Goal: Information Seeking & Learning: Find contact information

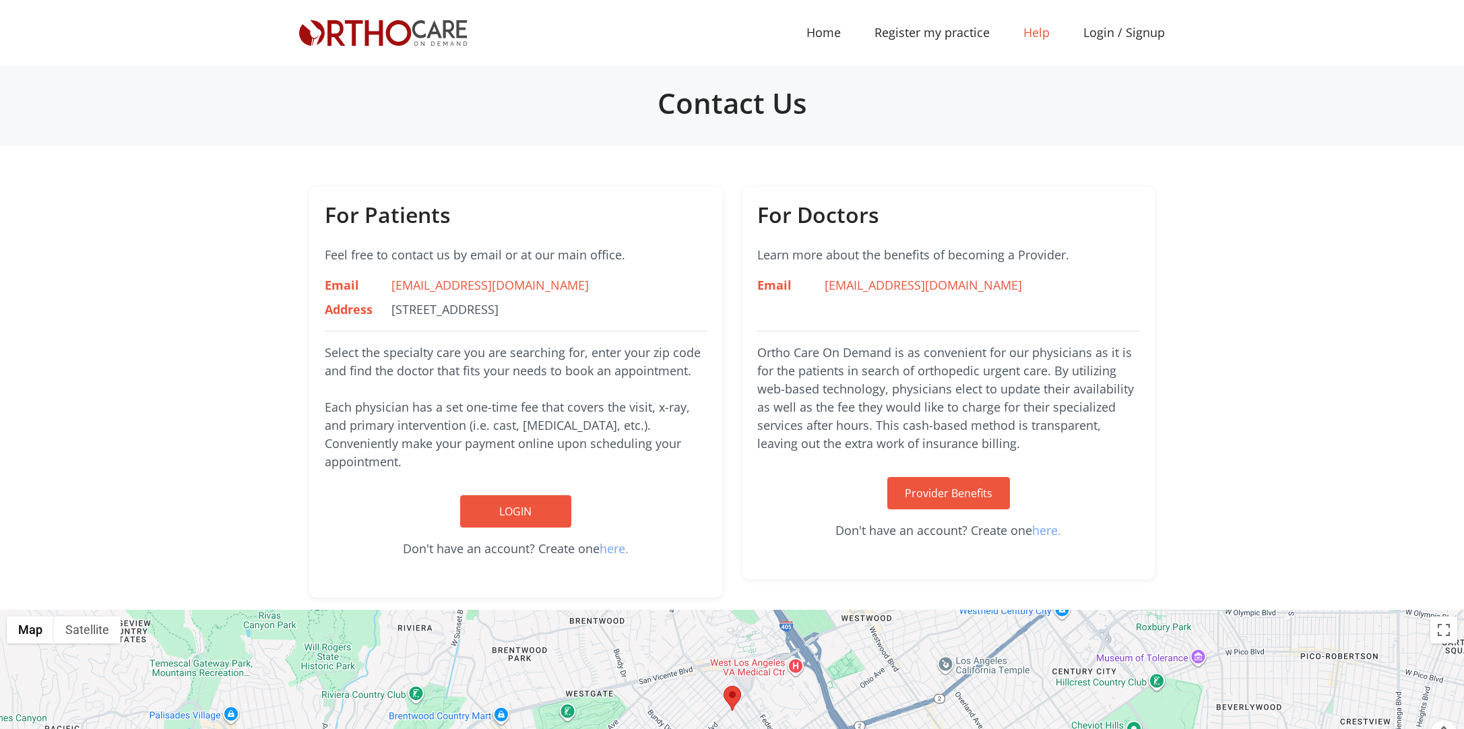
click at [1062, 35] on link "Help" at bounding box center [1036, 33] width 60 height 30
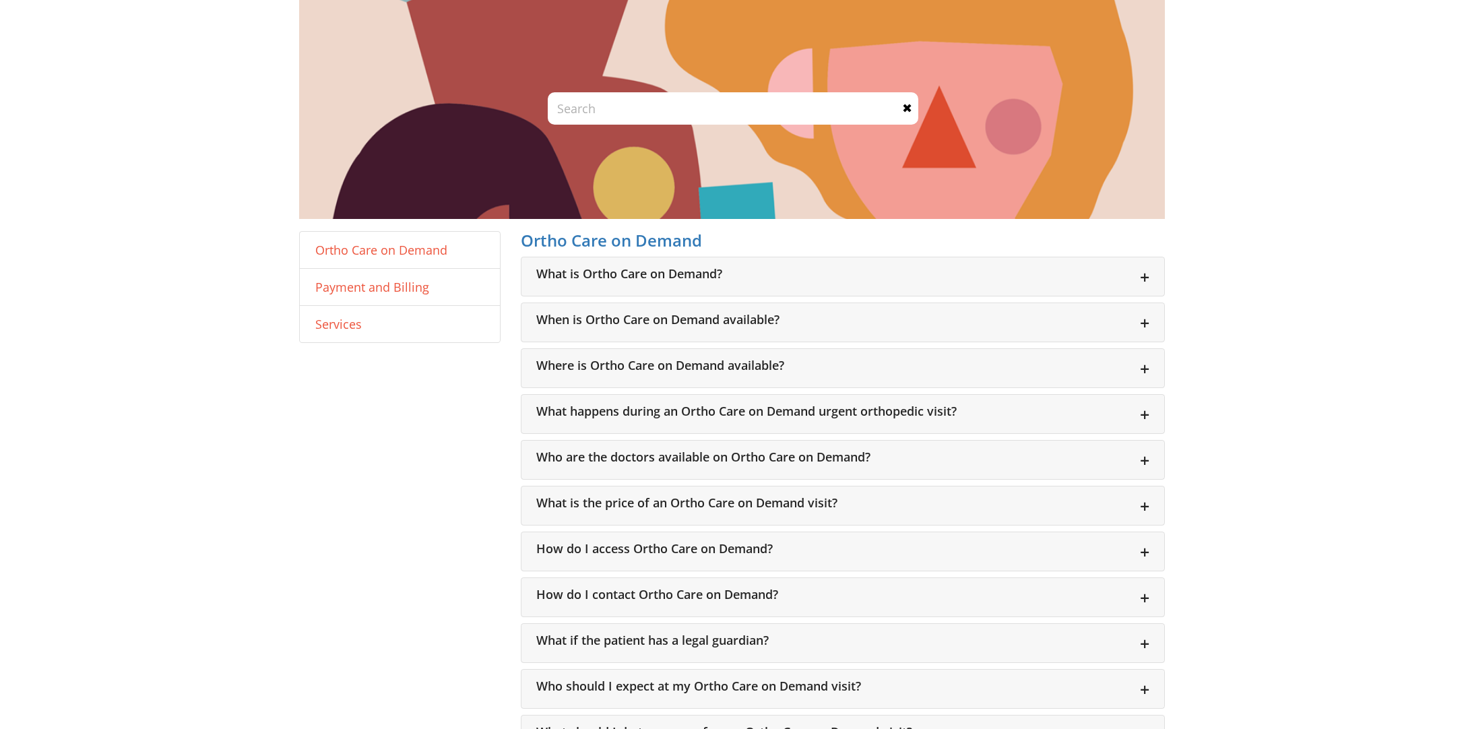
scroll to position [71, 0]
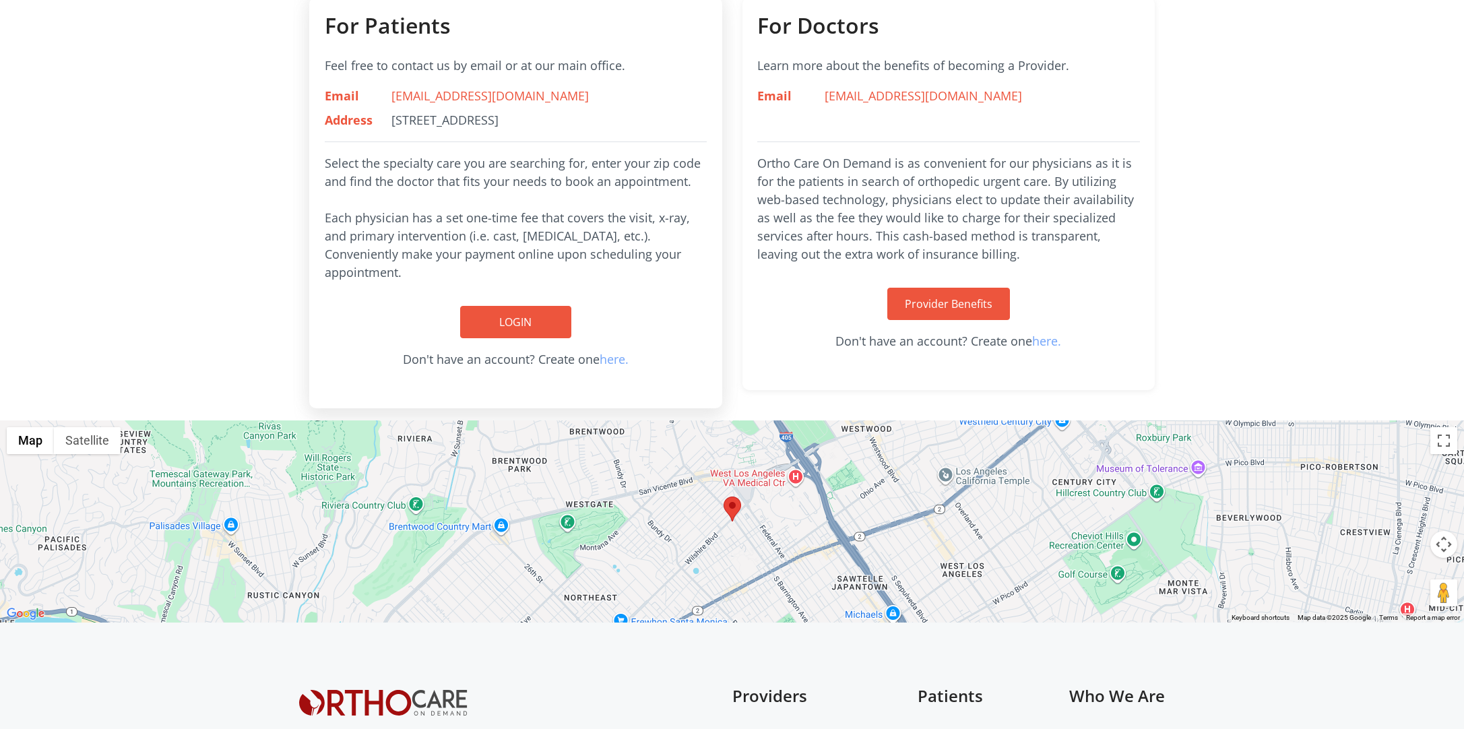
scroll to position [377, 0]
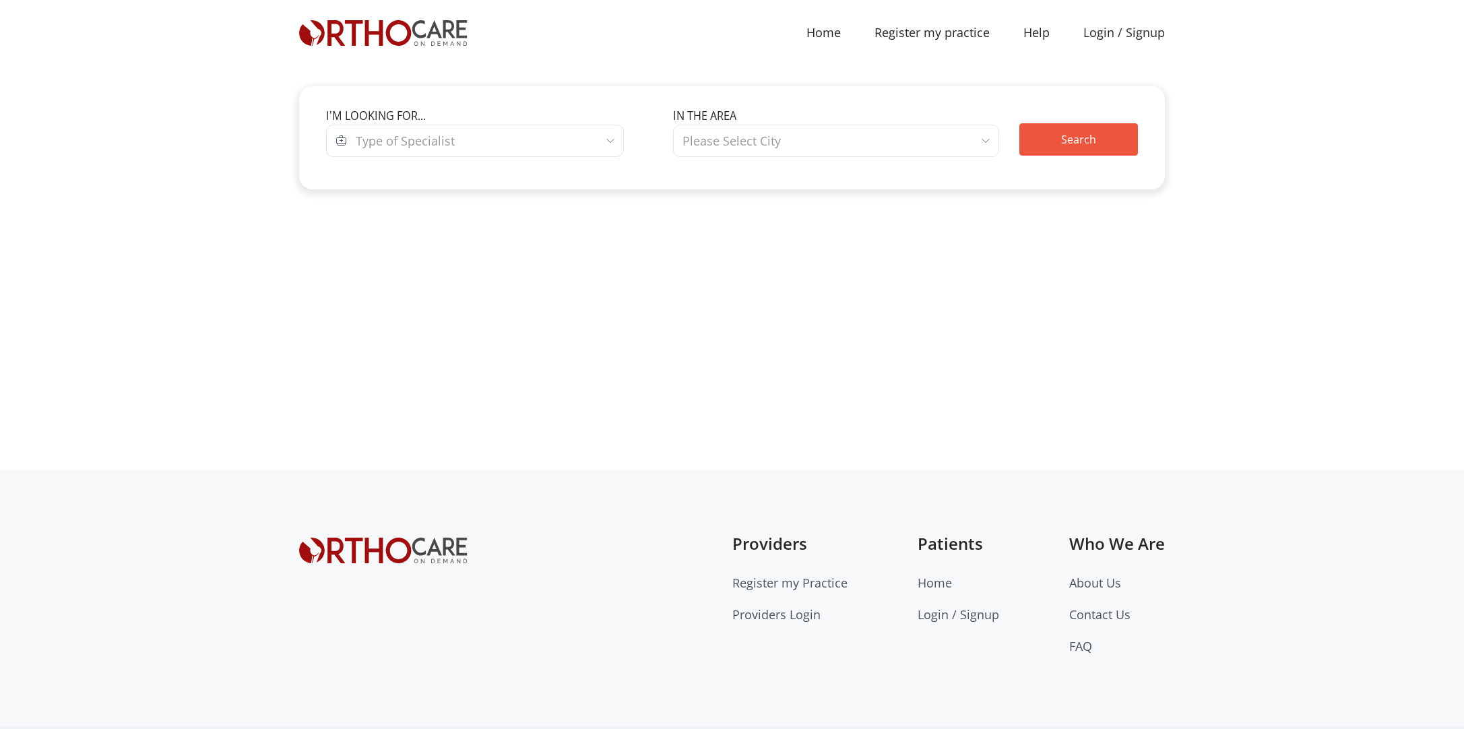
click at [459, 135] on span "Type of Specialist" at bounding box center [486, 141] width 278 height 32
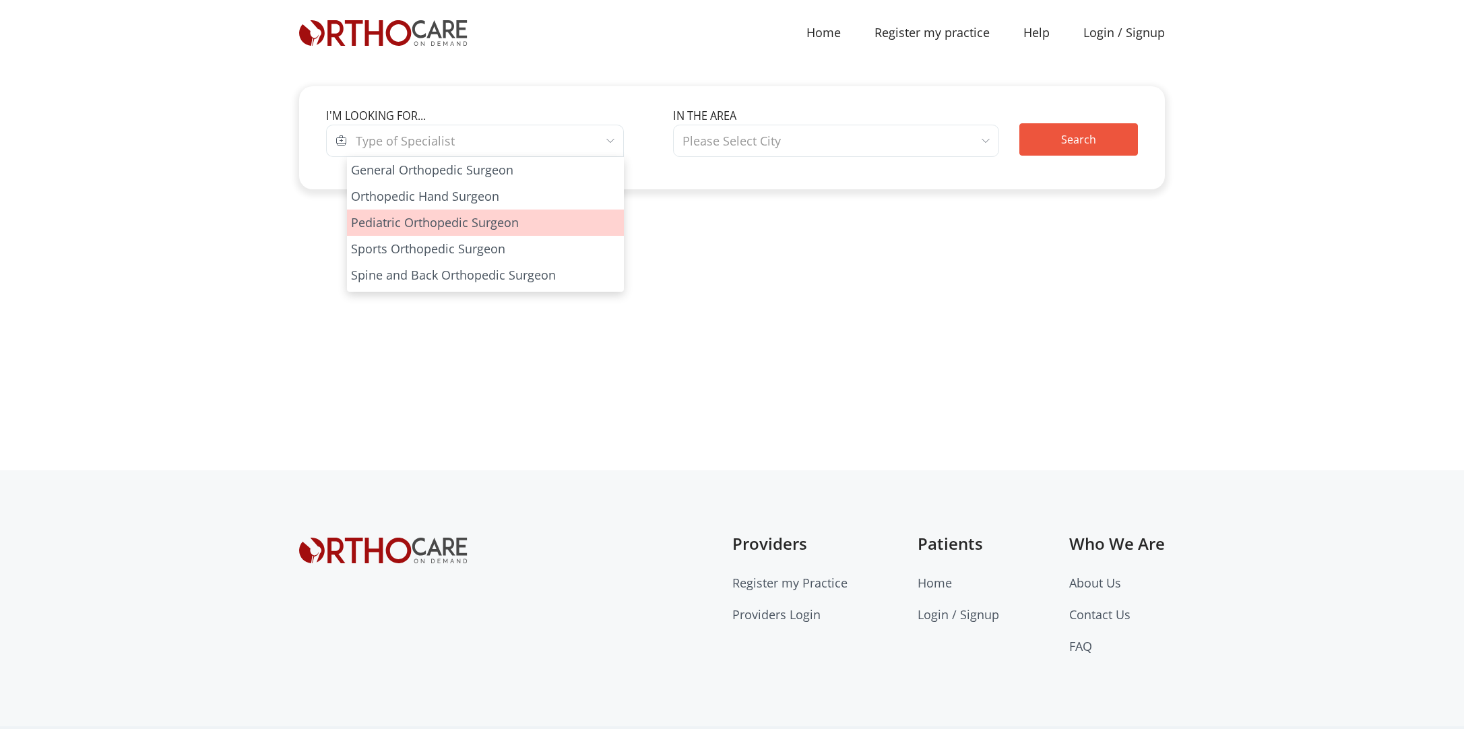
select select "3"
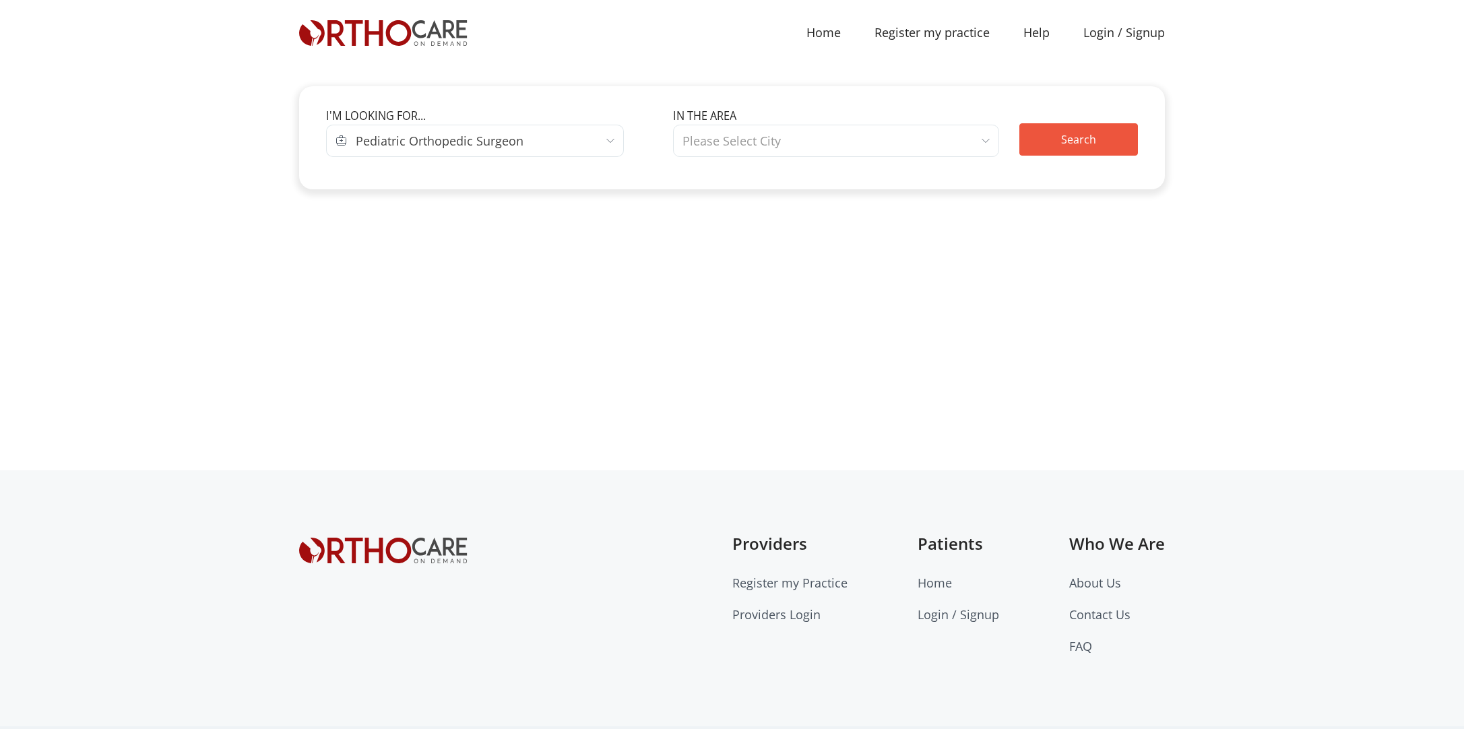
click at [947, 142] on span "Please Select City" at bounding box center [836, 141] width 327 height 32
click at [1079, 137] on button "Search" at bounding box center [1078, 139] width 119 height 32
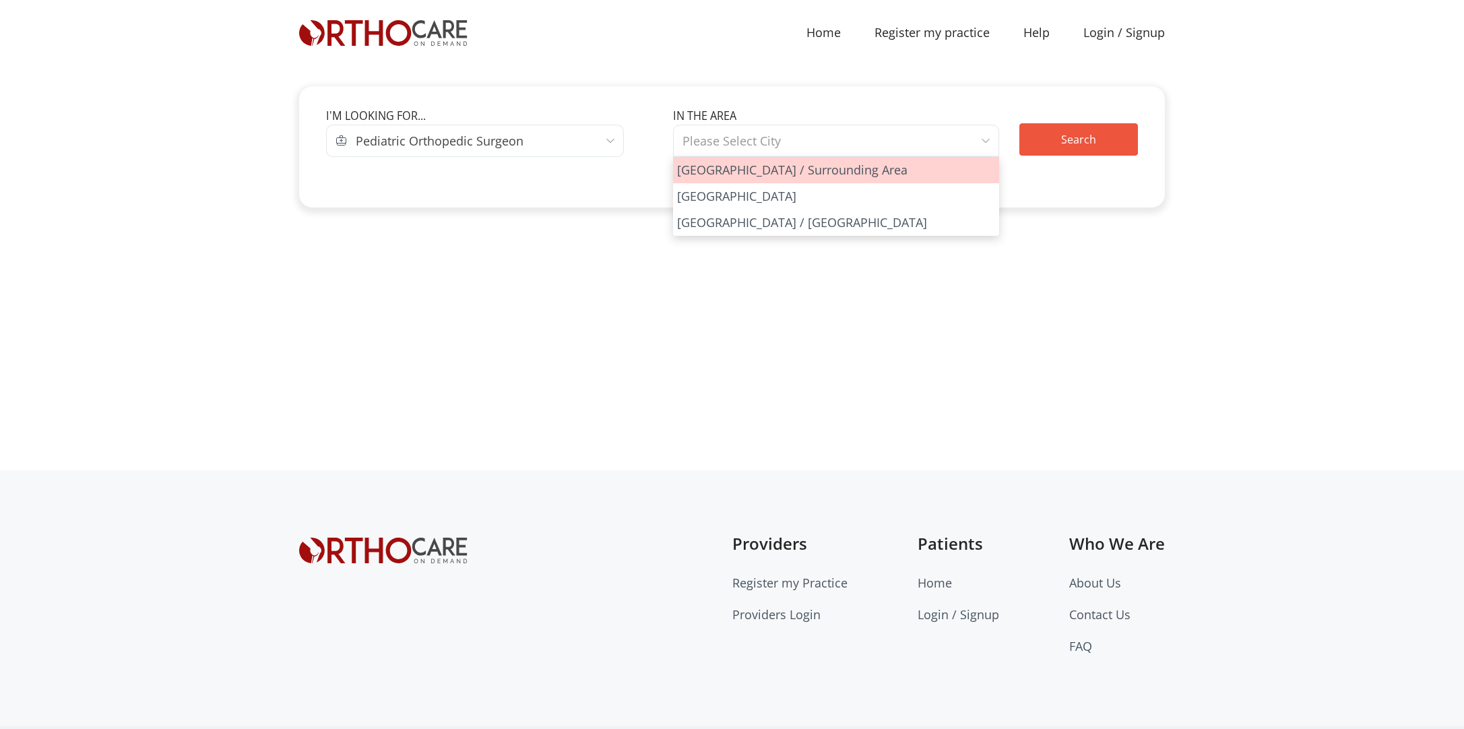
click at [849, 141] on span "Please Select City" at bounding box center [836, 141] width 327 height 32
select select "[GEOGRAPHIC_DATA]"
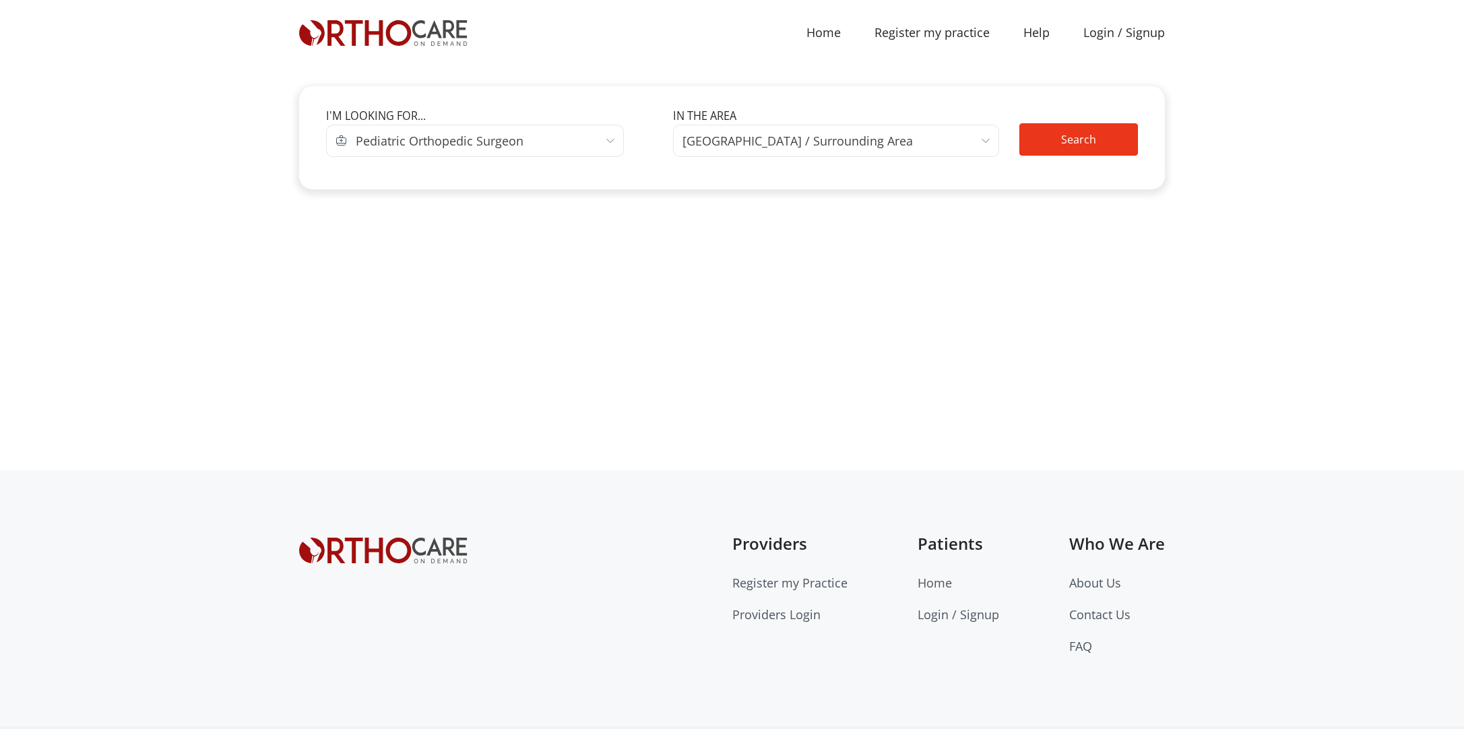
drag, startPoint x: 1153, startPoint y: 136, endPoint x: 1137, endPoint y: 138, distance: 15.6
click at [1151, 137] on div "Edit Search I'm looking for... I am looking for... AETNA APWU HEALTH HFN" at bounding box center [732, 137] width 866 height 103
click at [1112, 139] on button "Search" at bounding box center [1078, 139] width 119 height 32
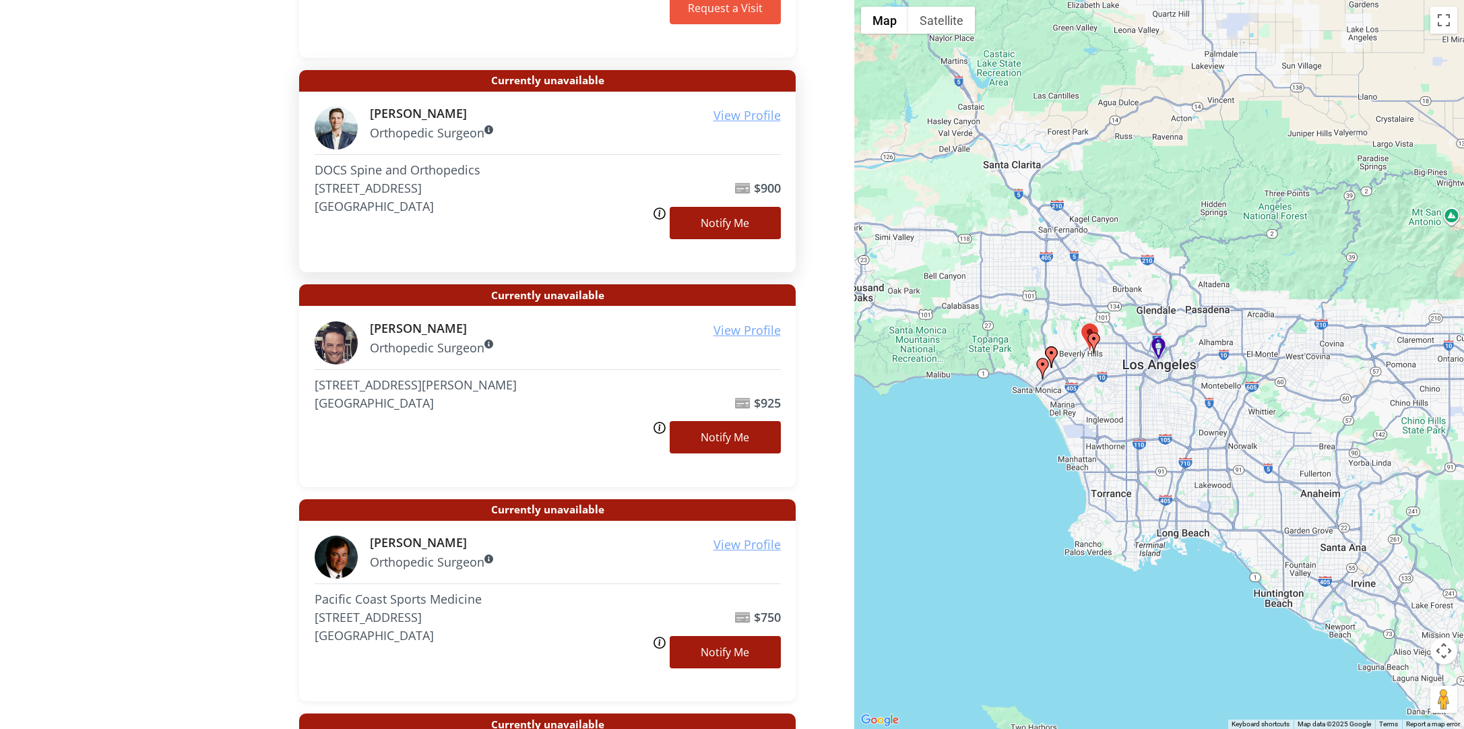
scroll to position [893, 0]
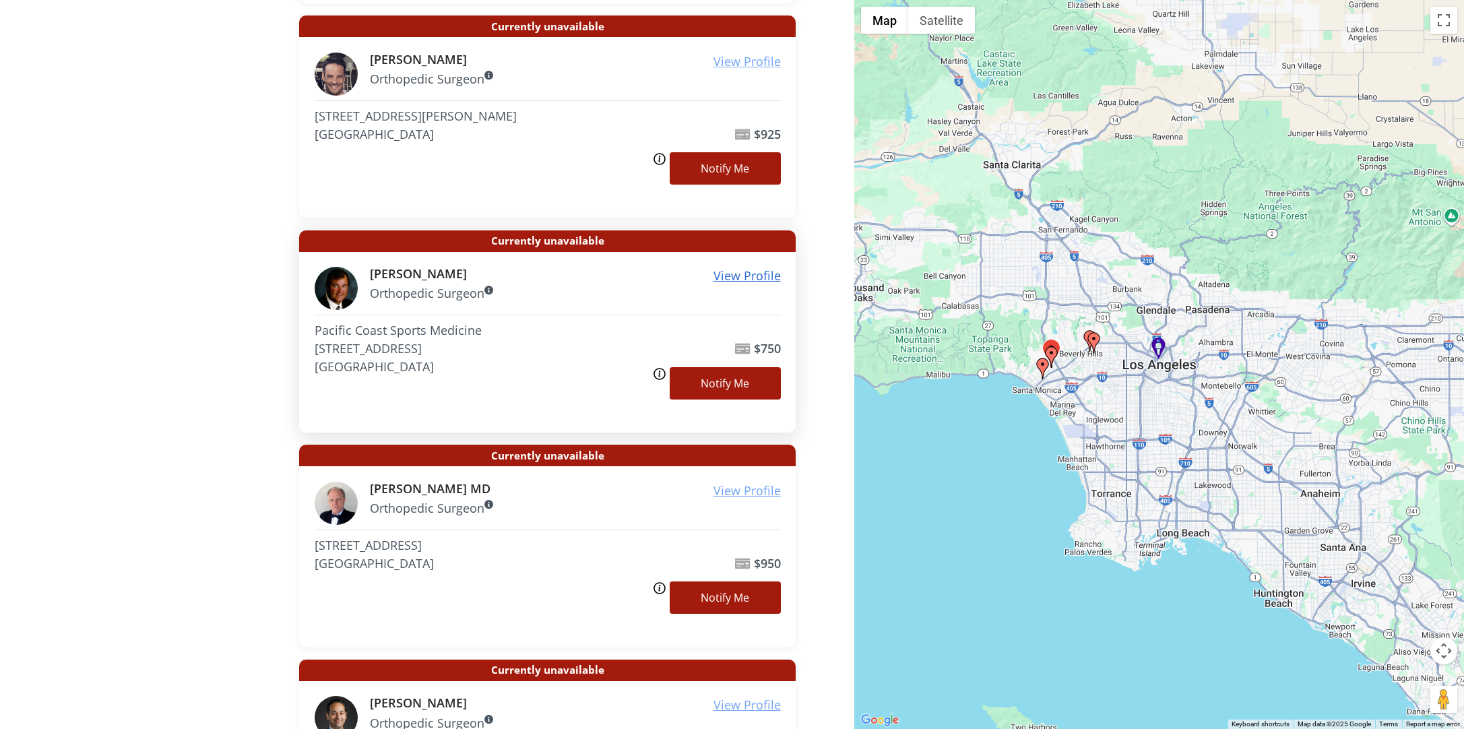
click at [736, 277] on u "View Profile" at bounding box center [746, 275] width 67 height 16
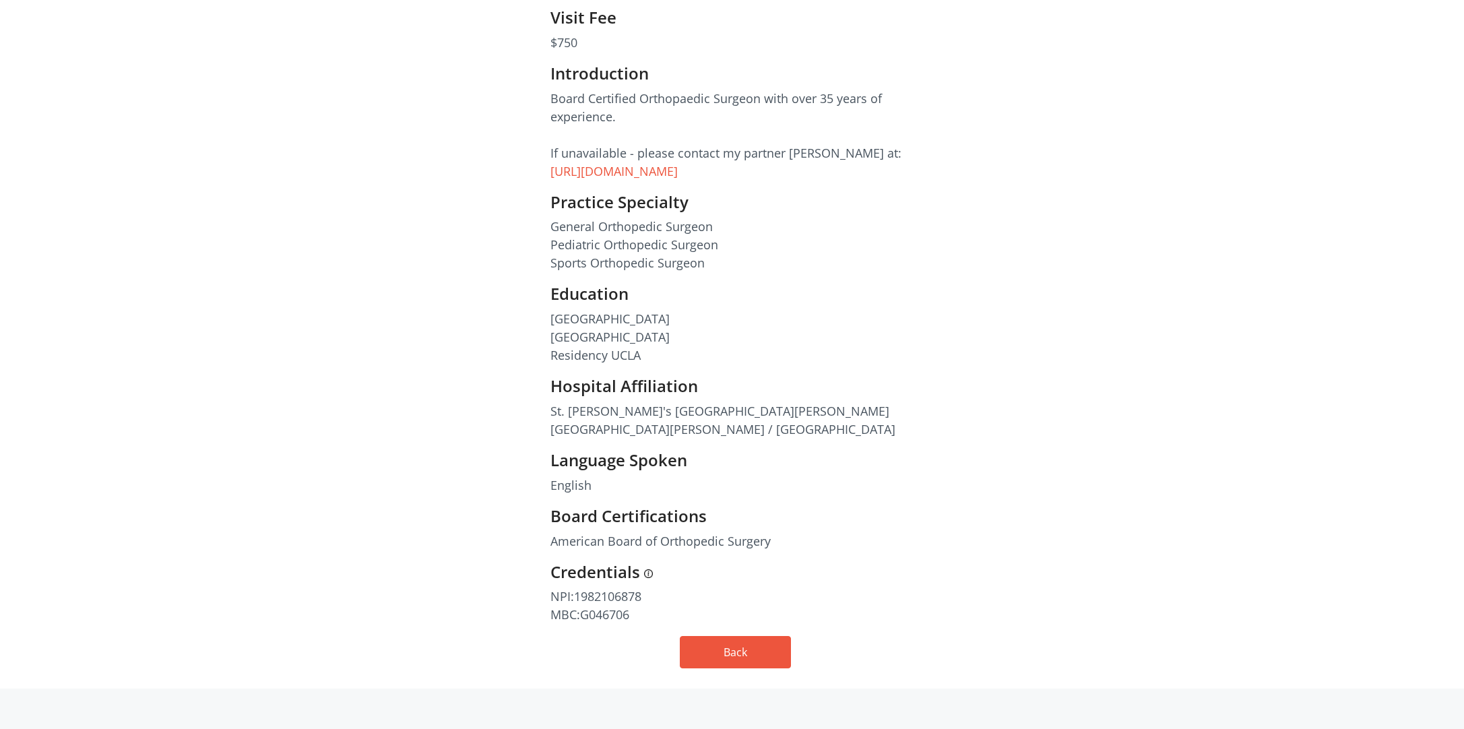
scroll to position [474, 0]
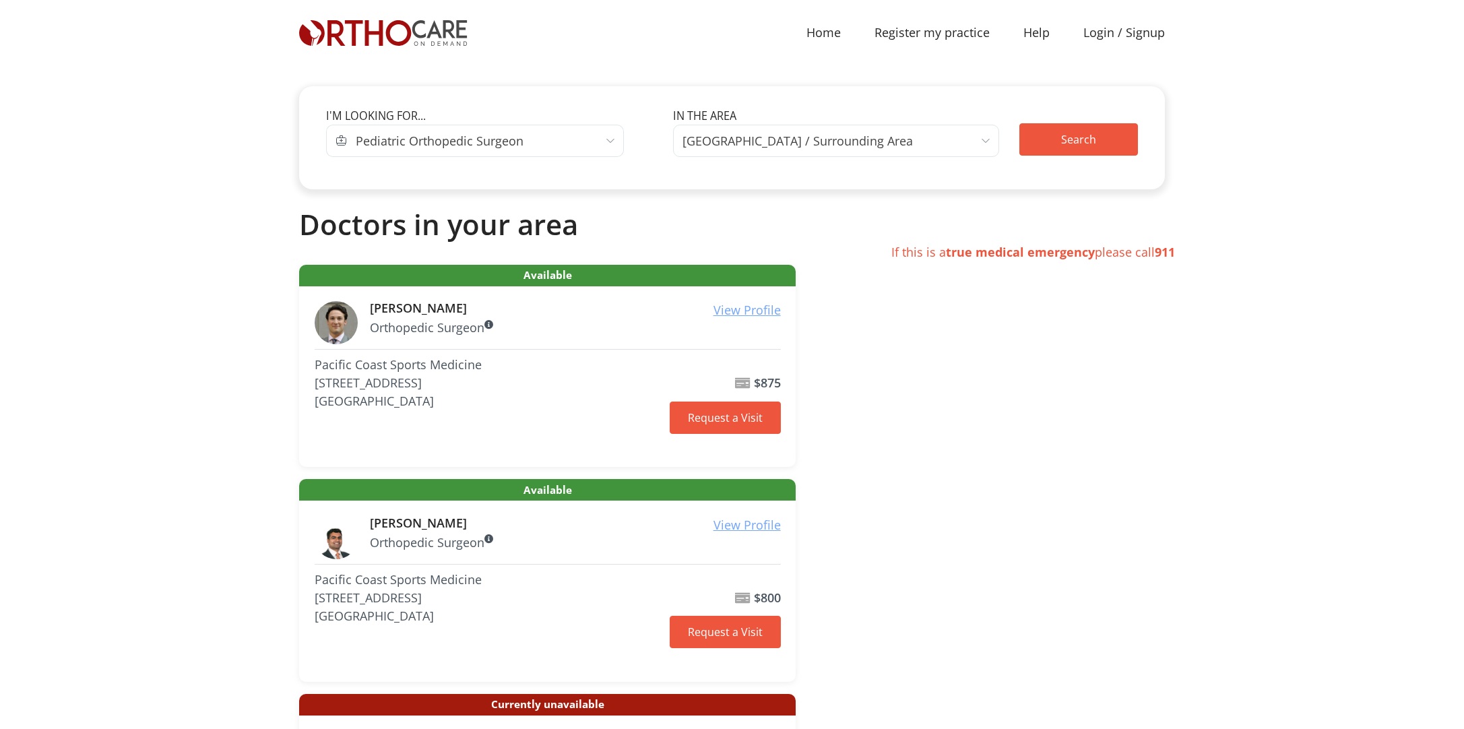
scroll to position [893, 0]
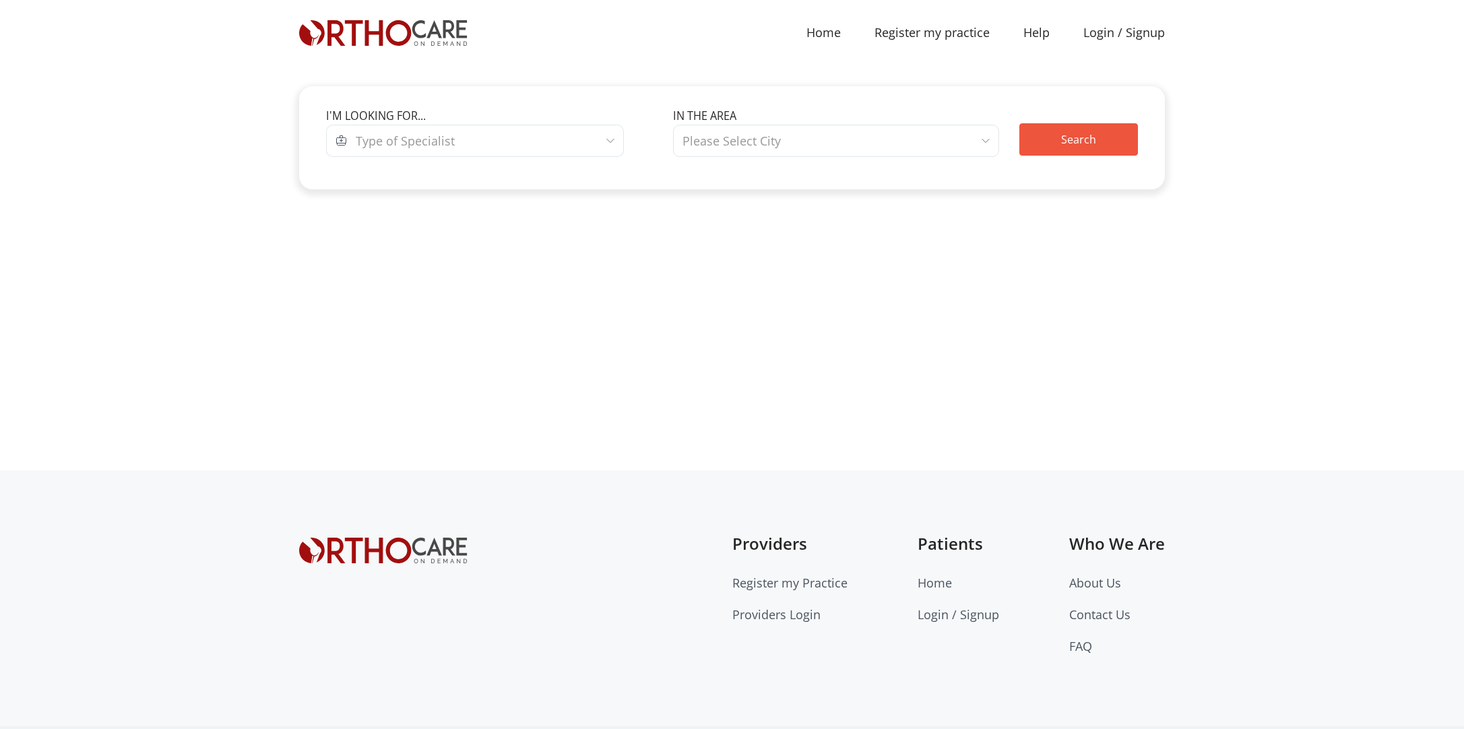
select select "3"
select select "[GEOGRAPHIC_DATA]"
click at [461, 148] on span "Type of Specialist" at bounding box center [486, 141] width 278 height 32
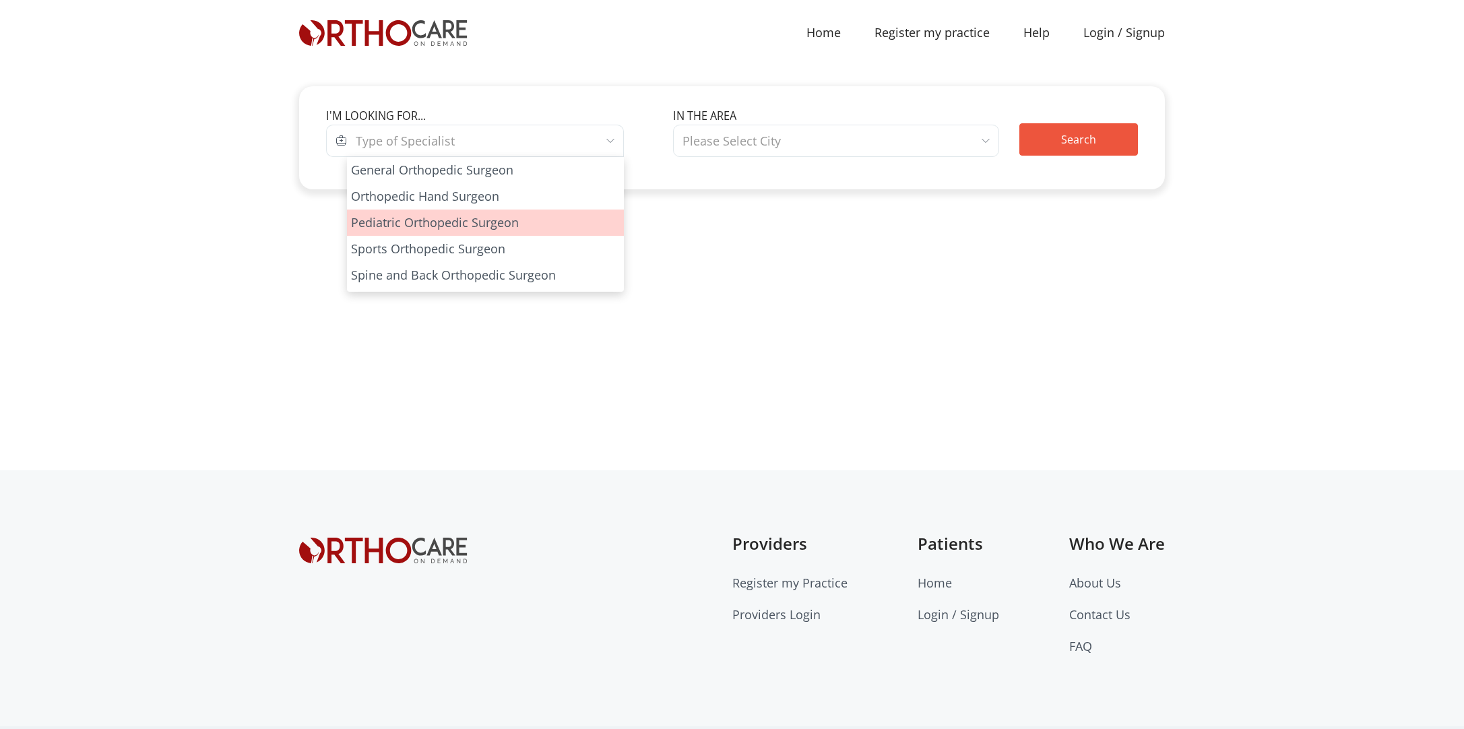
select select "3"
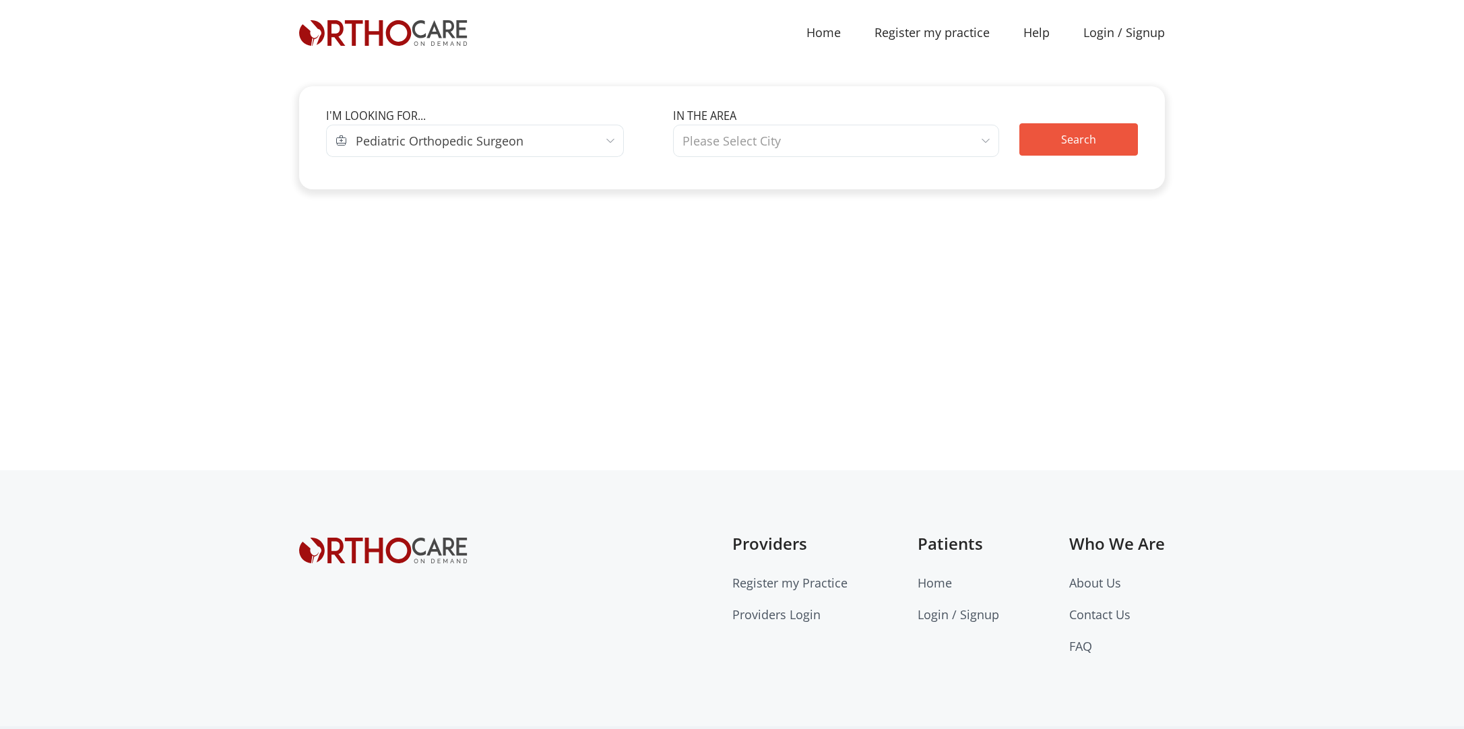
click at [727, 141] on span "Please Select City" at bounding box center [731, 141] width 98 height 16
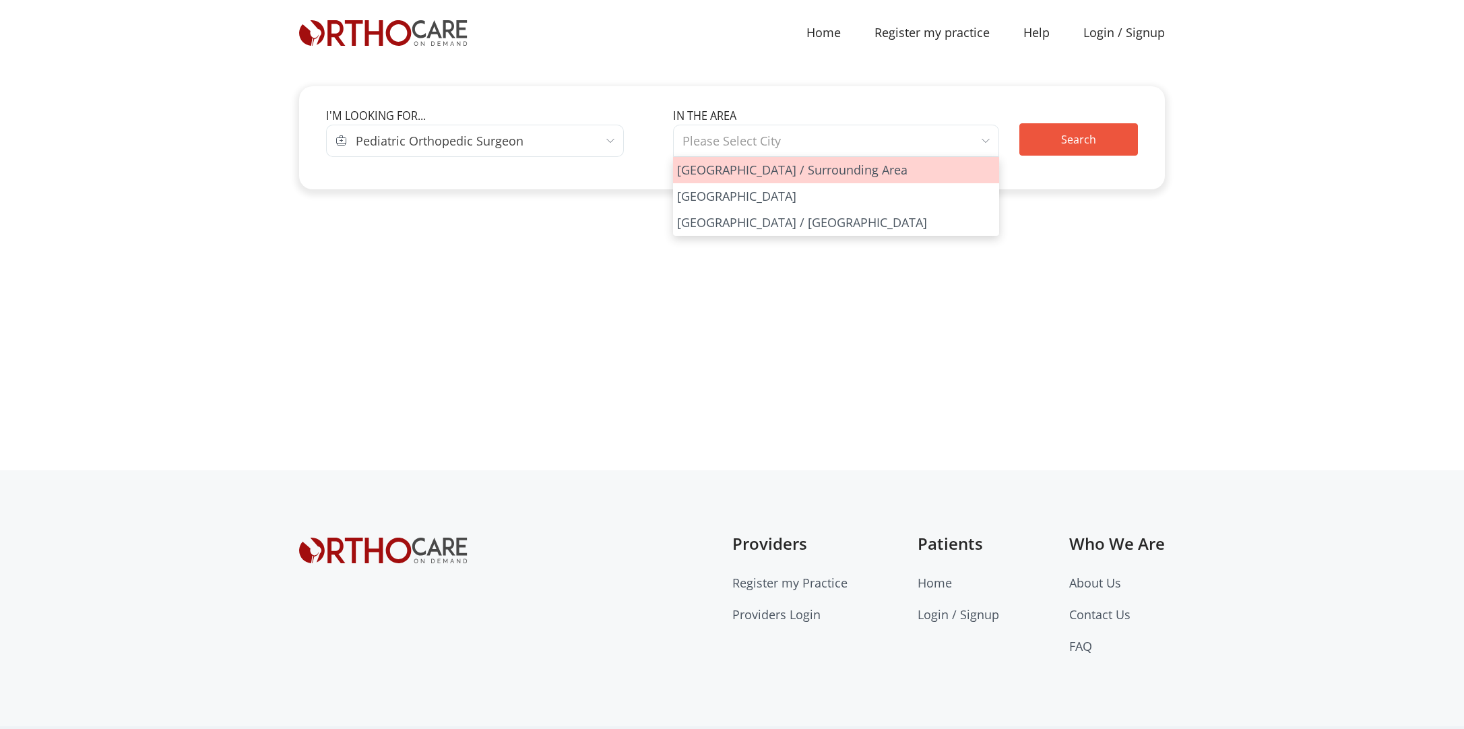
select select "[GEOGRAPHIC_DATA]"
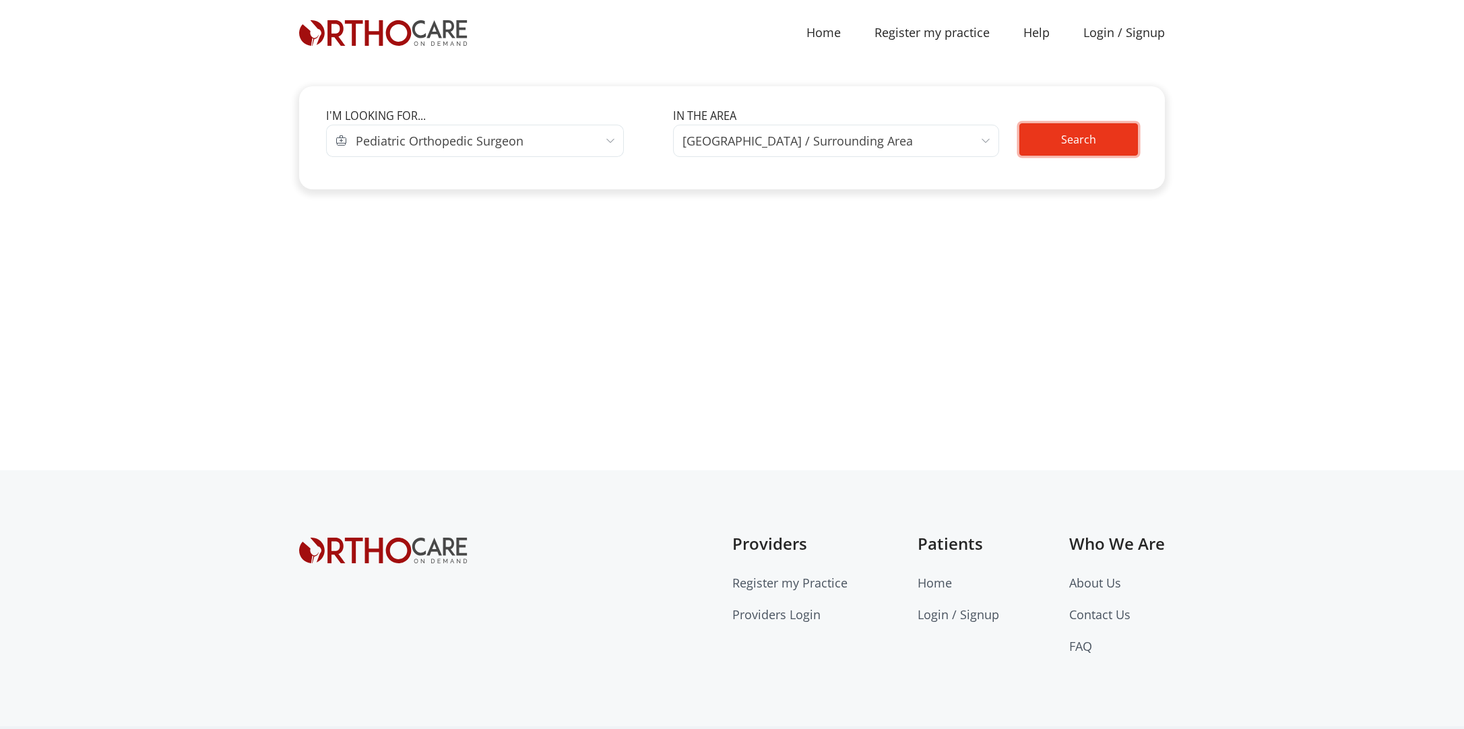
click at [1056, 140] on button "Search" at bounding box center [1078, 139] width 119 height 32
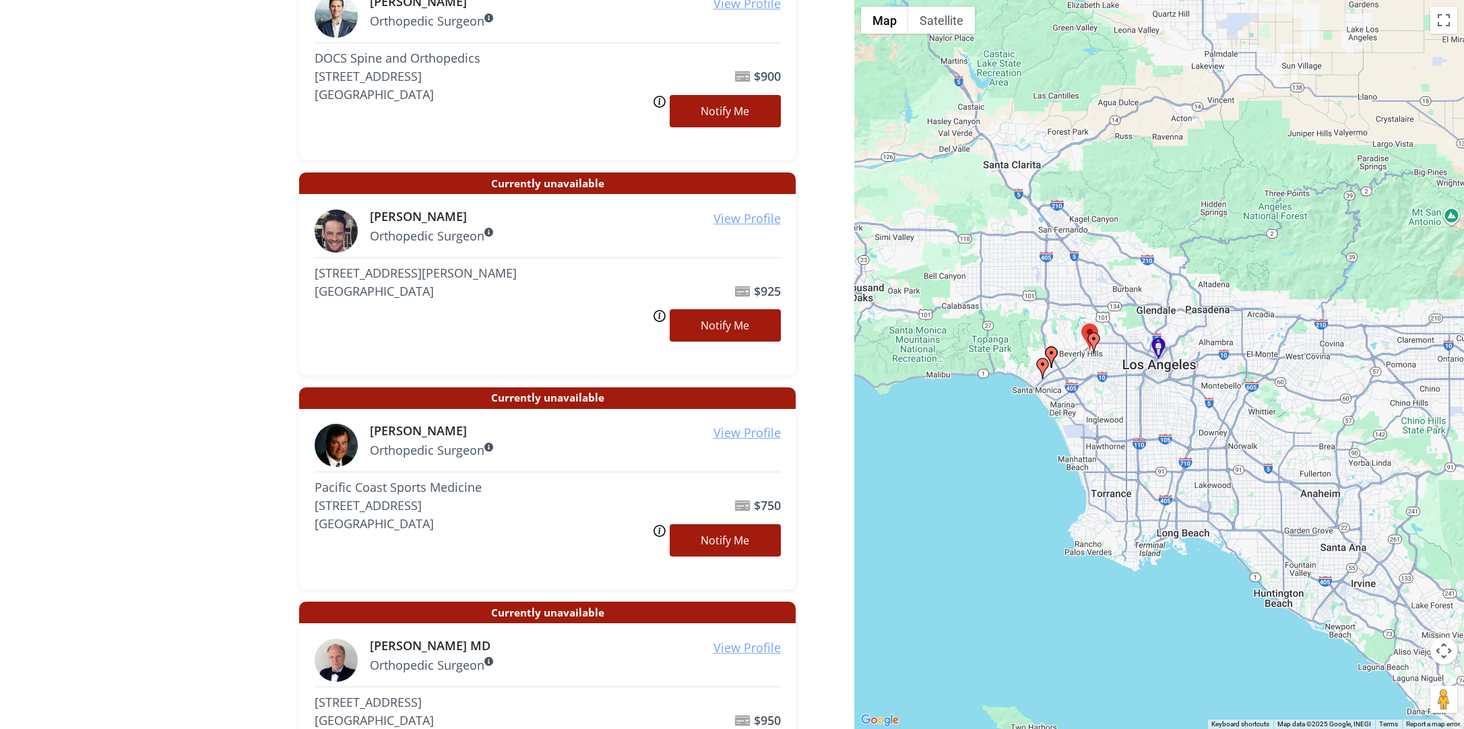
scroll to position [779, 0]
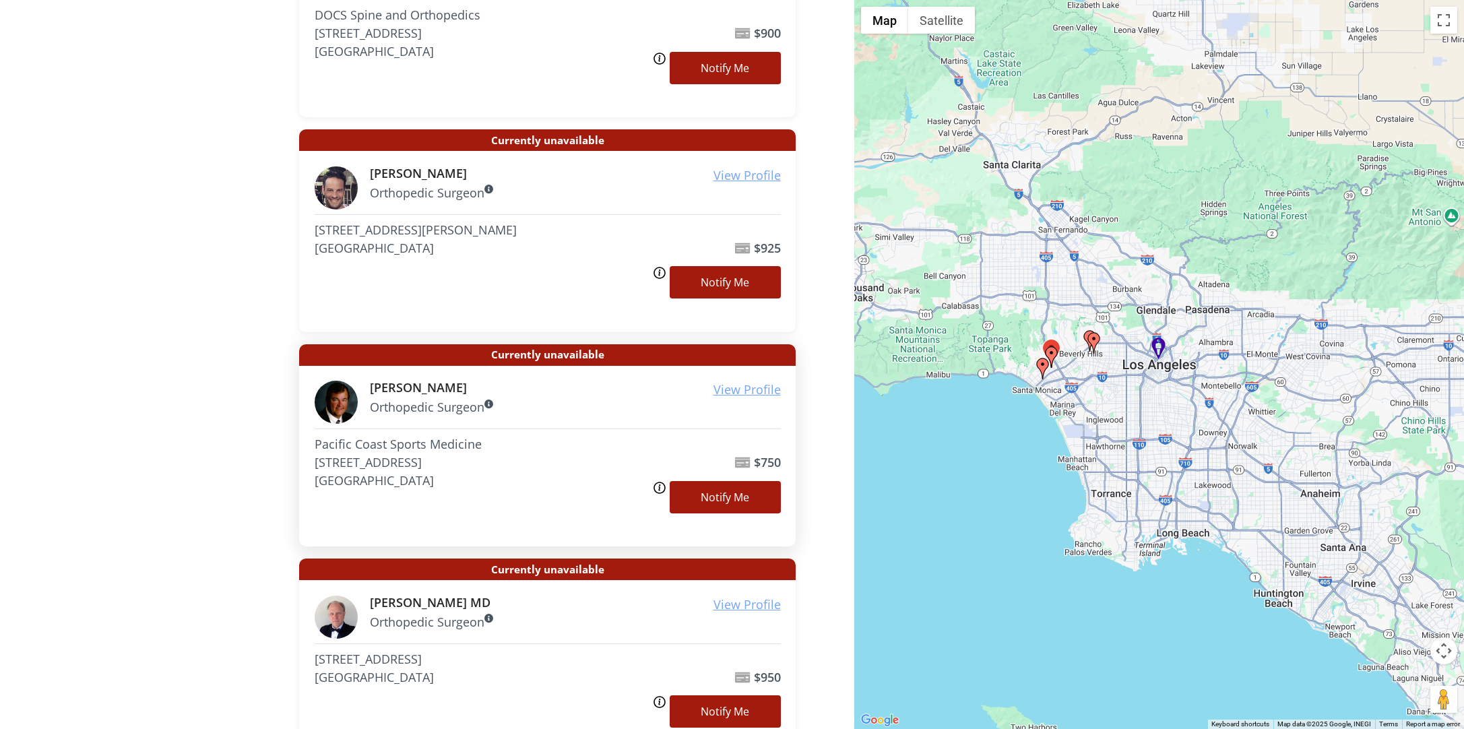
drag, startPoint x: 465, startPoint y: 388, endPoint x: 380, endPoint y: 398, distance: 85.5
click at [371, 395] on h6 "Thomas Grogan" at bounding box center [575, 388] width 411 height 15
drag, startPoint x: 488, startPoint y: 414, endPoint x: 368, endPoint y: 391, distance: 122.7
click at [368, 391] on div "View Profile Thomas Grogan Orthopedic Surgeon" at bounding box center [548, 405] width 466 height 48
copy div "Thomas Grogan Orthopedic Surgeon"
